Goal: Navigation & Orientation: Go to known website

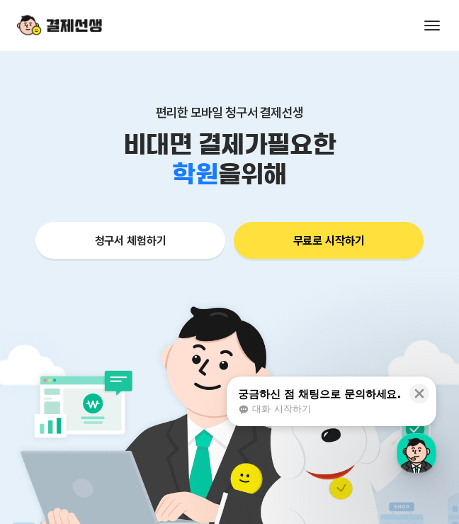
click at [432, 10] on div "서비스 소개 스토리 고객센터 매니저사이트 로그인 시작하기" at bounding box center [229, 25] width 459 height 51
click at [433, 20] on button at bounding box center [433, 26] width 20 height 20
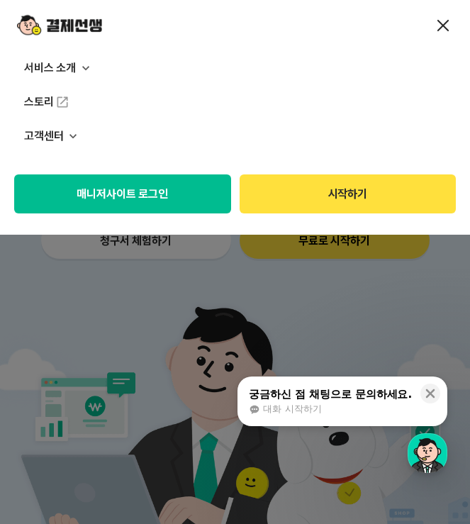
click at [136, 200] on button "매니저사이트 로그인" at bounding box center [122, 193] width 217 height 39
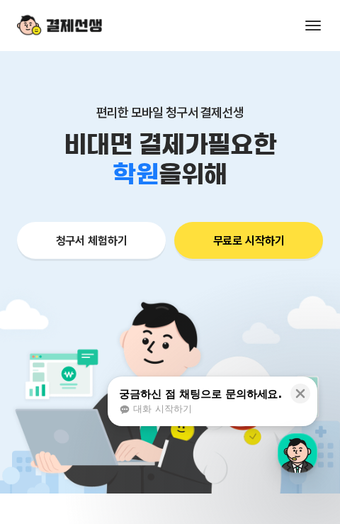
click at [305, 21] on button at bounding box center [313, 26] width 20 height 20
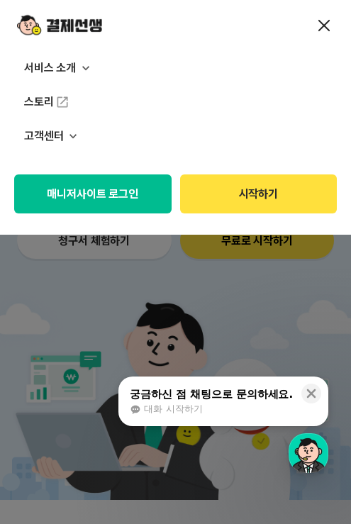
click at [140, 190] on button "매니저사이트 로그인" at bounding box center [92, 193] width 157 height 39
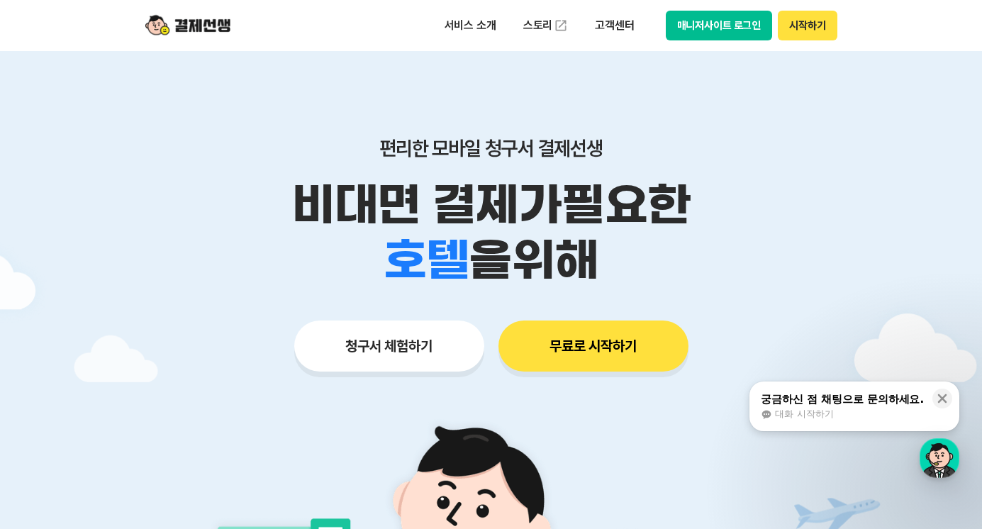
click at [698, 27] on button "매니저사이트 로그인" at bounding box center [719, 26] width 107 height 30
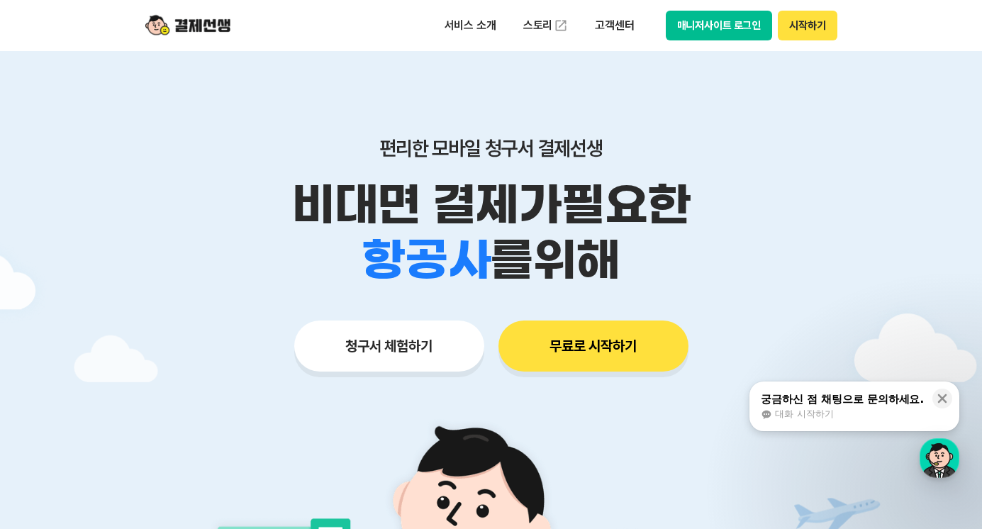
click at [719, 23] on button "매니저사이트 로그인" at bounding box center [719, 26] width 107 height 30
click at [698, 33] on button "매니저사이트 로그인" at bounding box center [719, 26] width 107 height 30
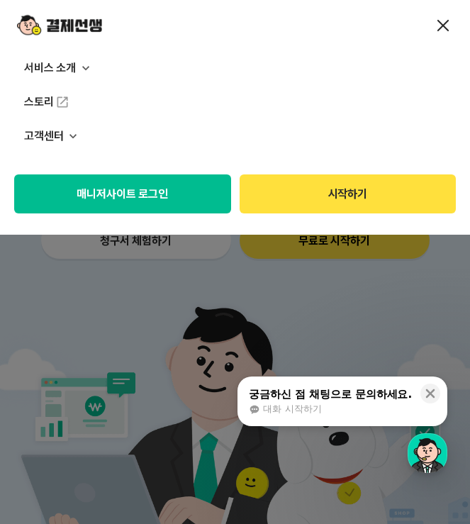
click at [159, 201] on button "매니저사이트 로그인" at bounding box center [122, 193] width 217 height 39
click at [194, 190] on button "매니저사이트 로그인" at bounding box center [122, 193] width 217 height 39
click at [106, 187] on button "매니저사이트 로그인" at bounding box center [122, 193] width 217 height 39
